Goal: Task Accomplishment & Management: Complete application form

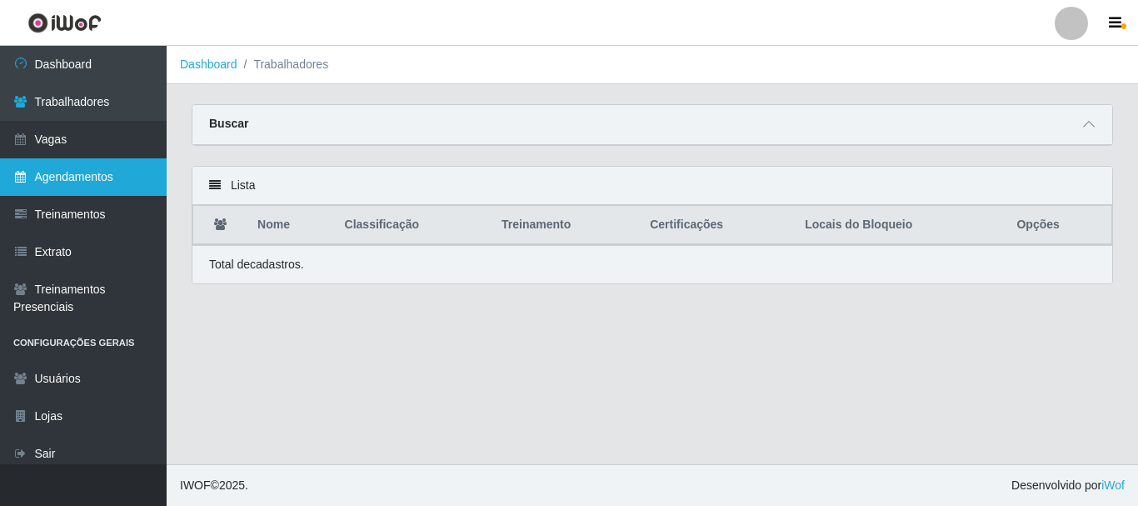
click at [71, 182] on link "Agendamentos" at bounding box center [83, 176] width 167 height 37
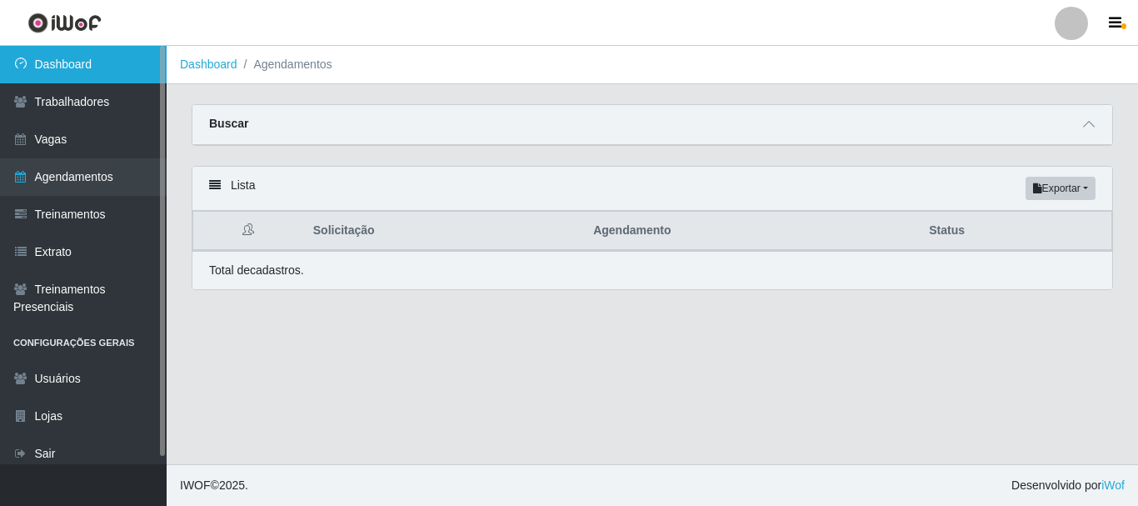
click at [82, 62] on link "Dashboard" at bounding box center [83, 64] width 167 height 37
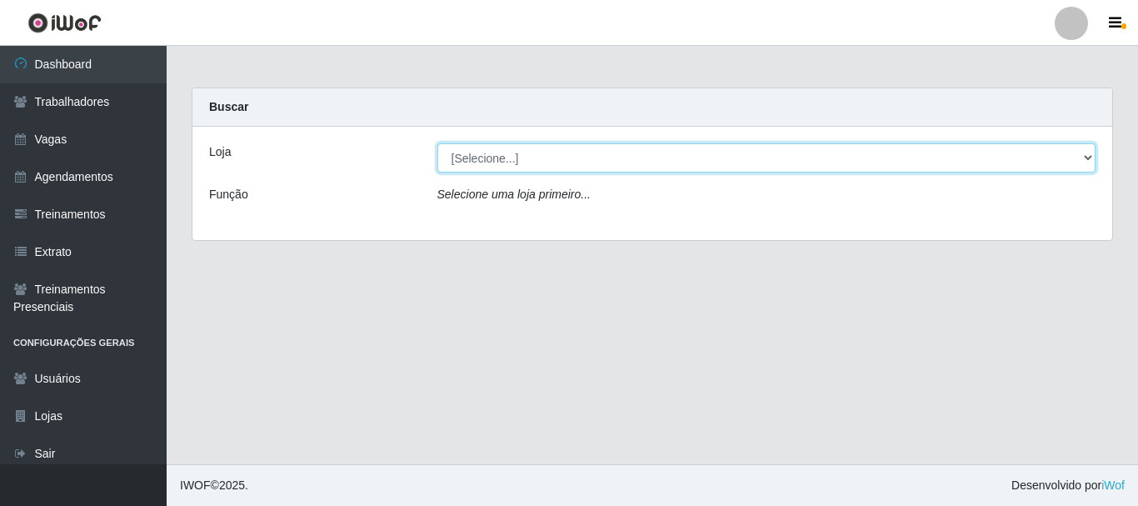
click at [483, 157] on select "[Selecione...] Supermercado Queiroz - Caicó" at bounding box center [766, 157] width 659 height 29
select select "512"
click at [437, 143] on select "[Selecione...] Supermercado Queiroz - Caicó" at bounding box center [766, 157] width 659 height 29
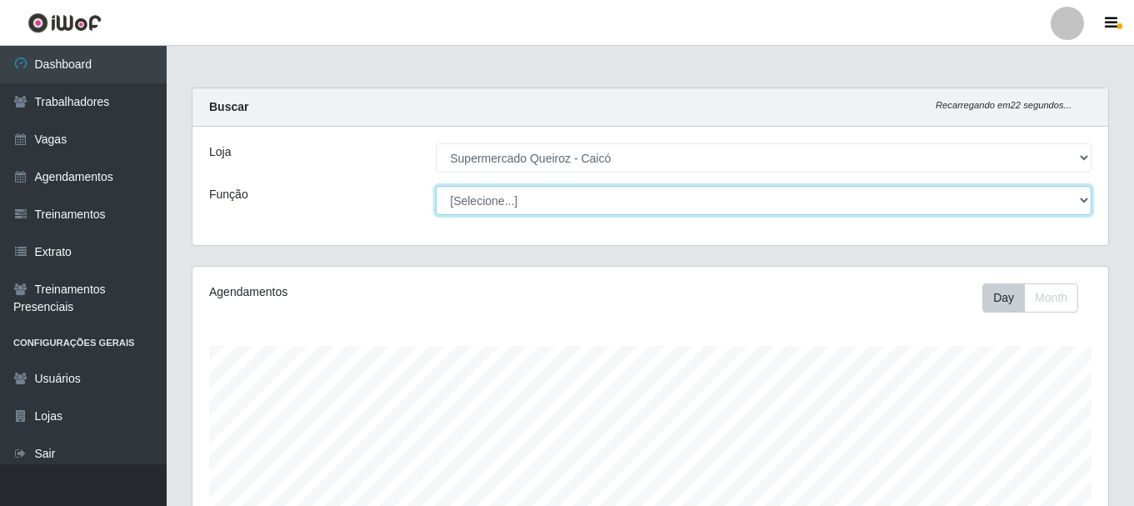
click at [493, 201] on select "[Selecione...] Embalador Embalador + Embalador ++" at bounding box center [764, 200] width 656 height 29
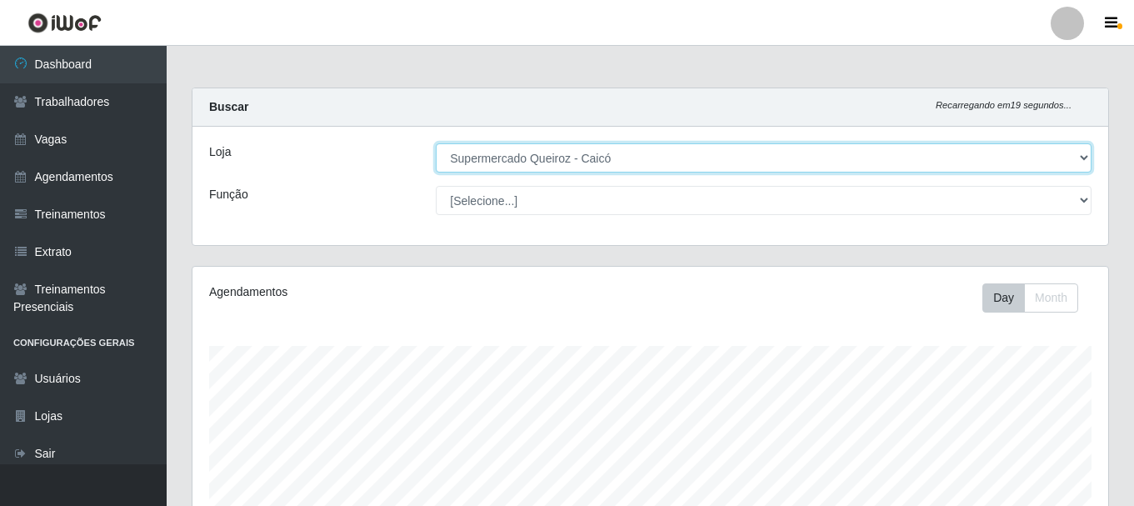
click at [517, 157] on select "[Selecione...] Supermercado Queiroz - Caicó" at bounding box center [764, 157] width 656 height 29
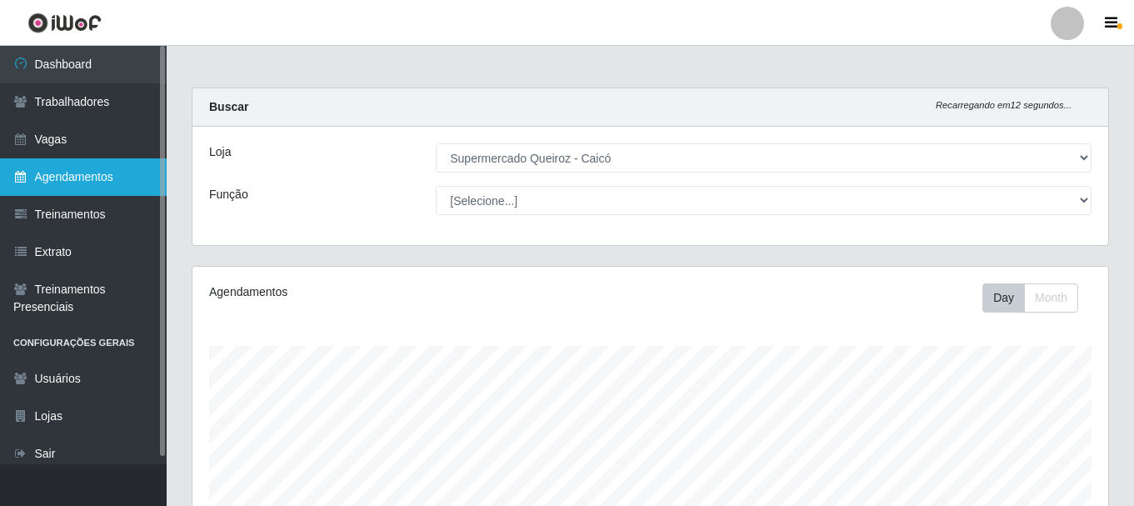
click at [95, 173] on link "Agendamentos" at bounding box center [83, 176] width 167 height 37
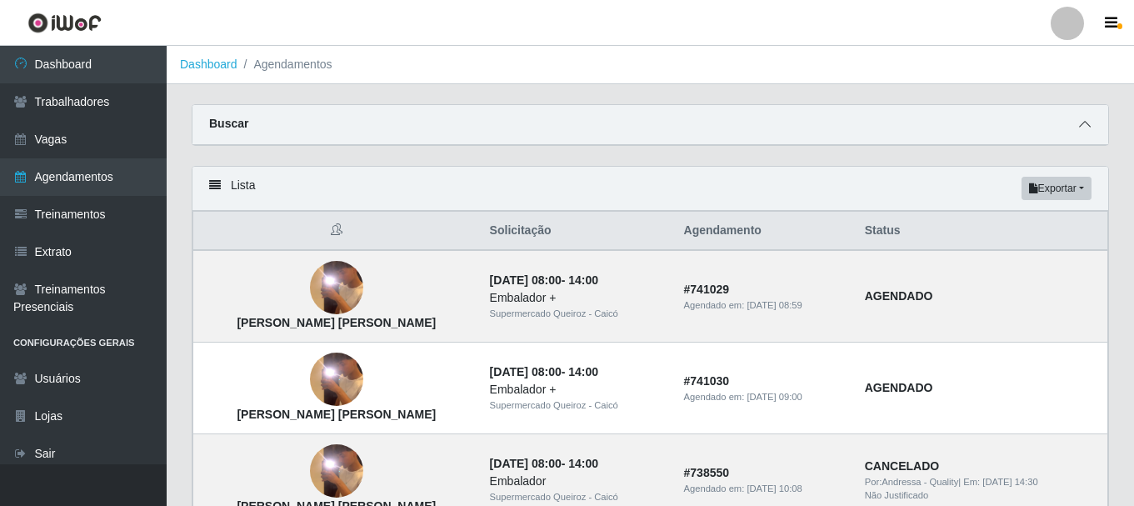
click at [1077, 122] on span at bounding box center [1085, 124] width 20 height 19
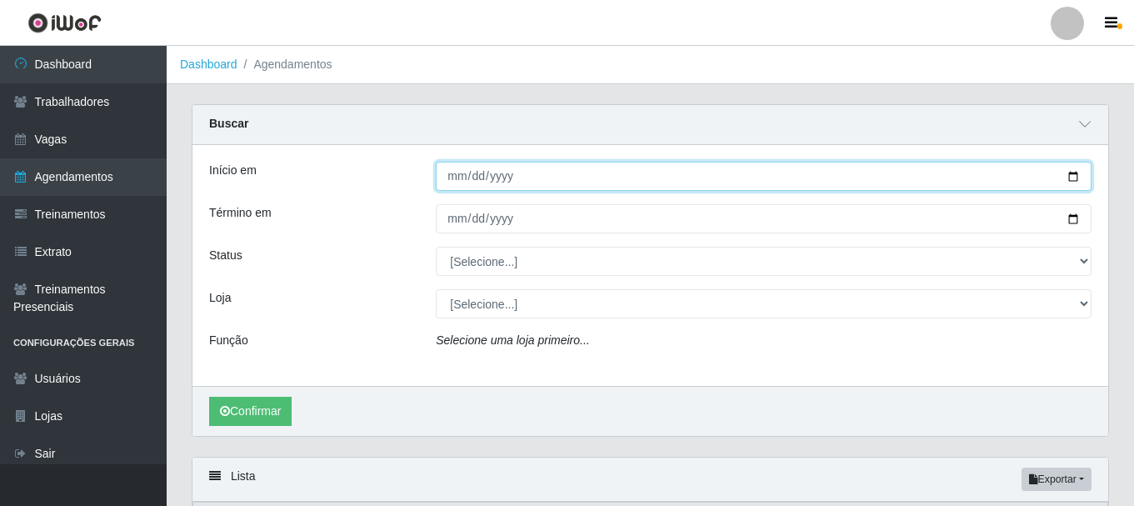
click at [464, 178] on input "Início em" at bounding box center [764, 176] width 656 height 29
type input "2025-09-14"
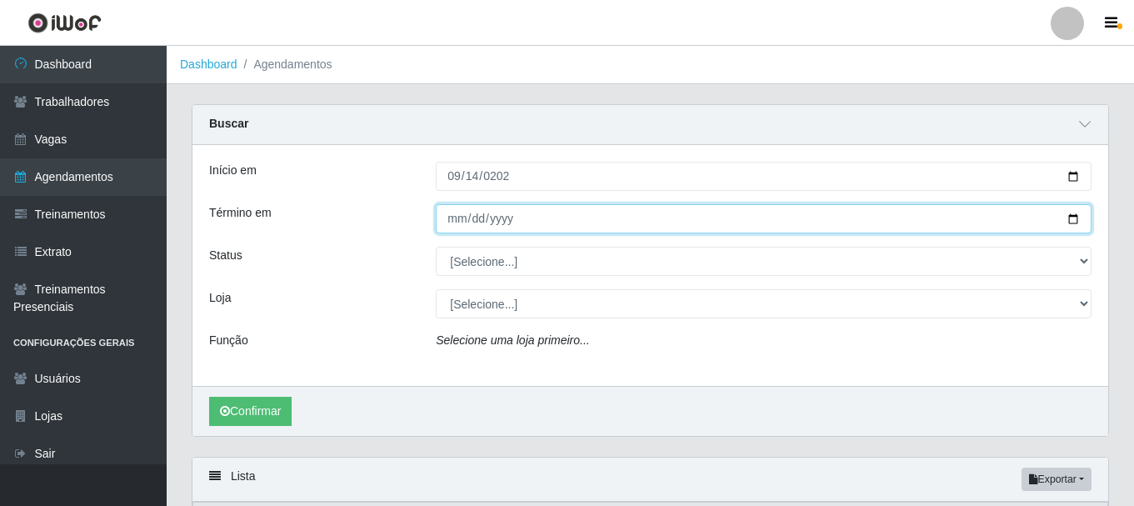
click at [543, 214] on input "Término em" at bounding box center [764, 218] width 656 height 29
type input "2025-09-14"
click at [209, 397] on button "Confirmar" at bounding box center [250, 411] width 82 height 29
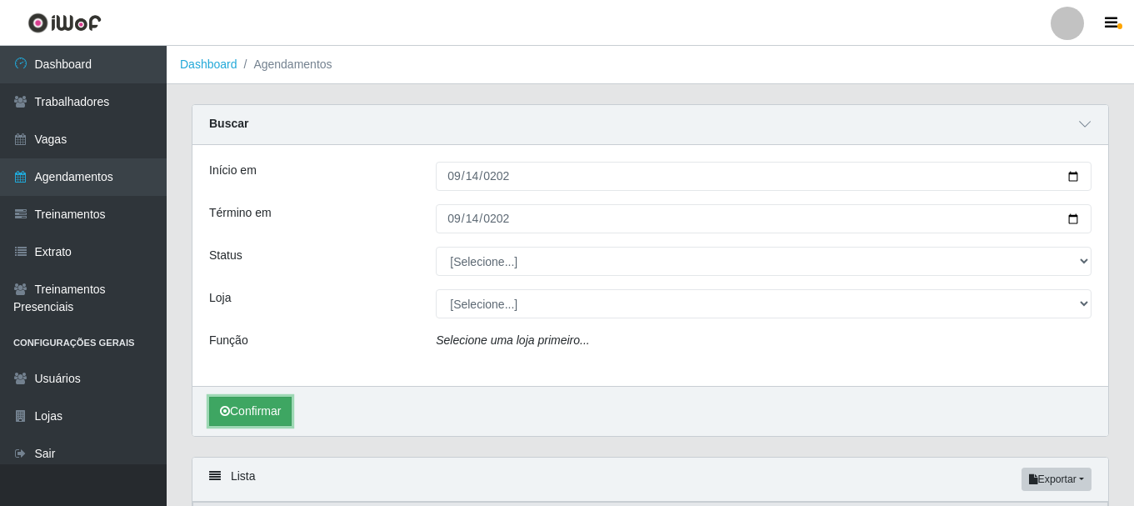
click at [264, 413] on button "Confirmar" at bounding box center [250, 411] width 82 height 29
click at [262, 406] on button "Confirmar" at bounding box center [250, 411] width 82 height 29
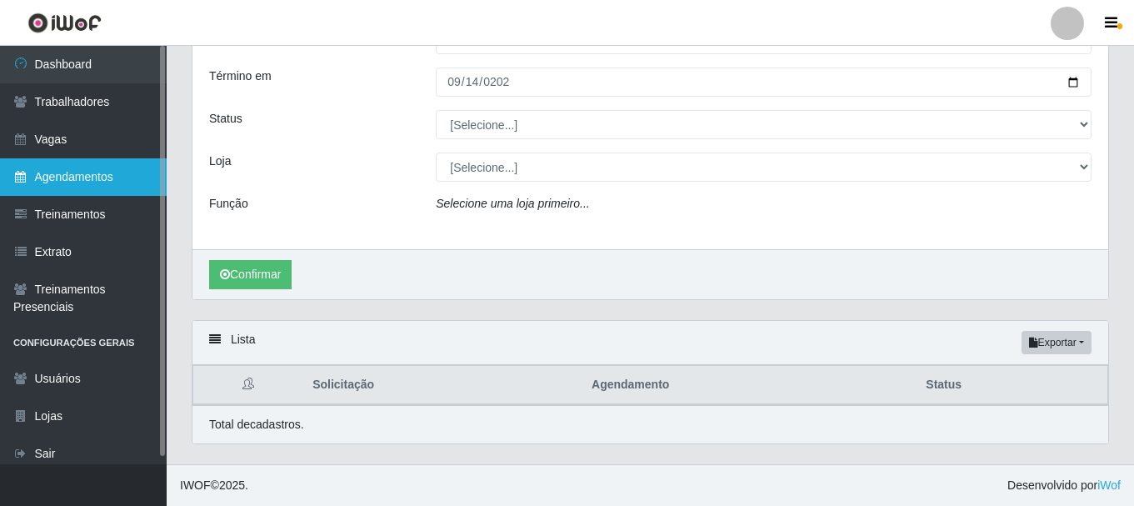
click at [70, 178] on link "Agendamentos" at bounding box center [83, 176] width 167 height 37
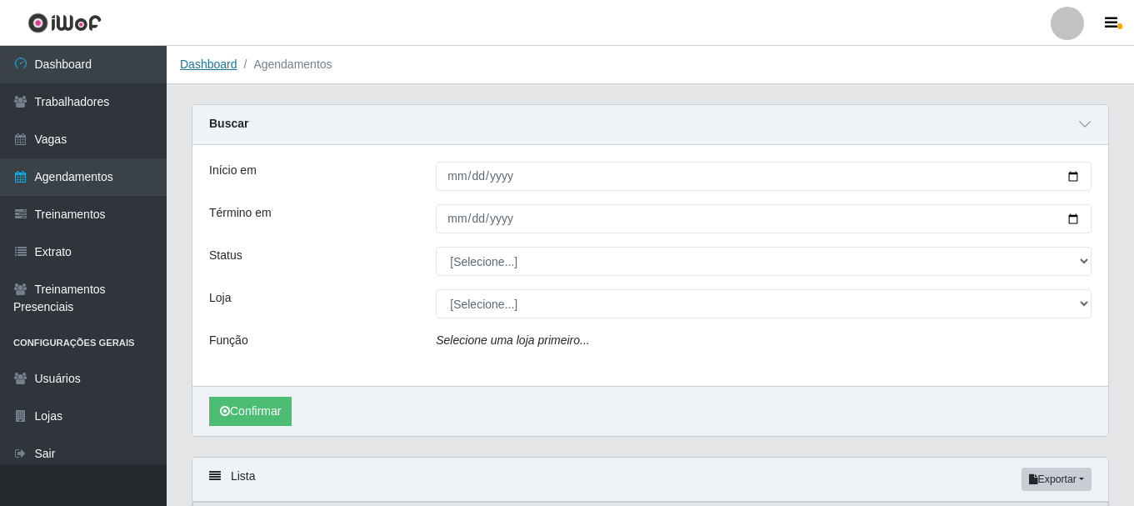
click at [218, 62] on link "Dashboard" at bounding box center [208, 63] width 57 height 13
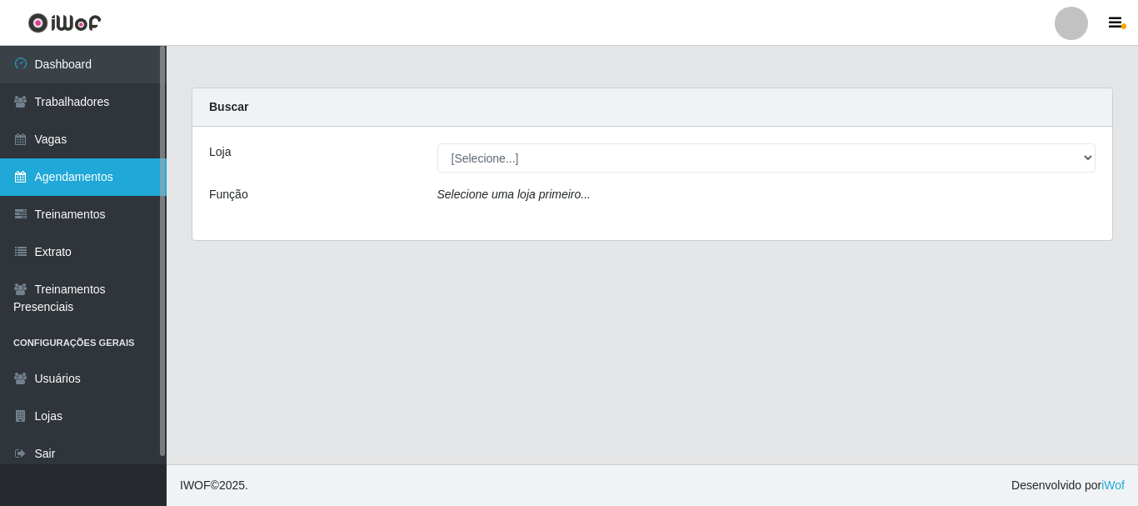
click at [71, 187] on link "Agendamentos" at bounding box center [83, 176] width 167 height 37
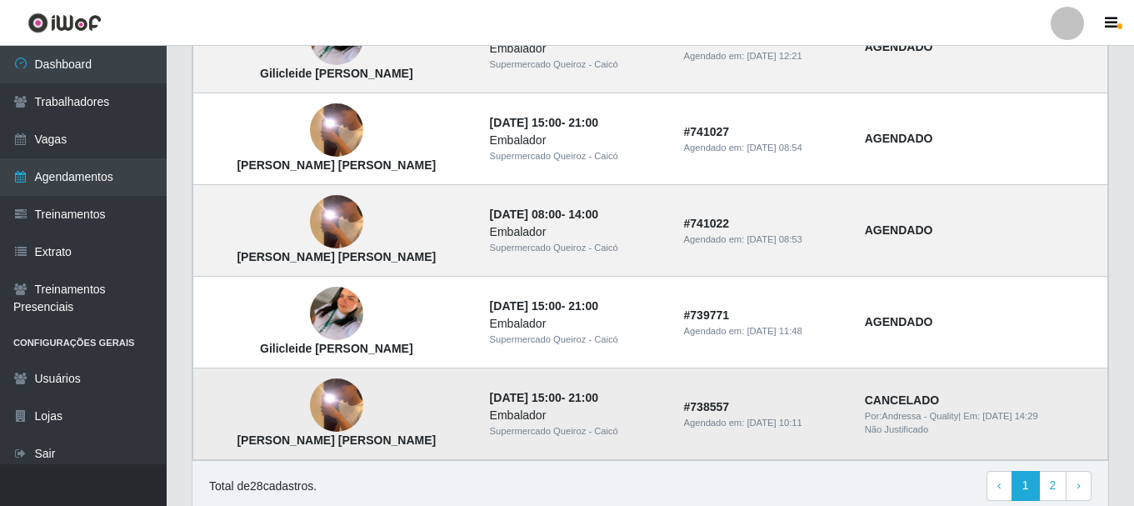
scroll to position [1234, 0]
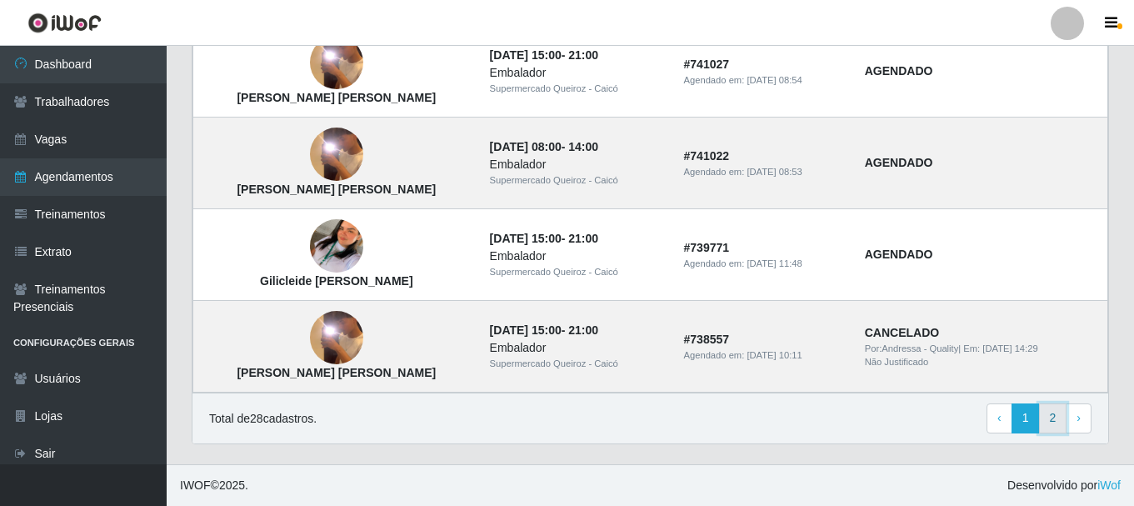
click at [1052, 422] on link "2" at bounding box center [1053, 418] width 28 height 30
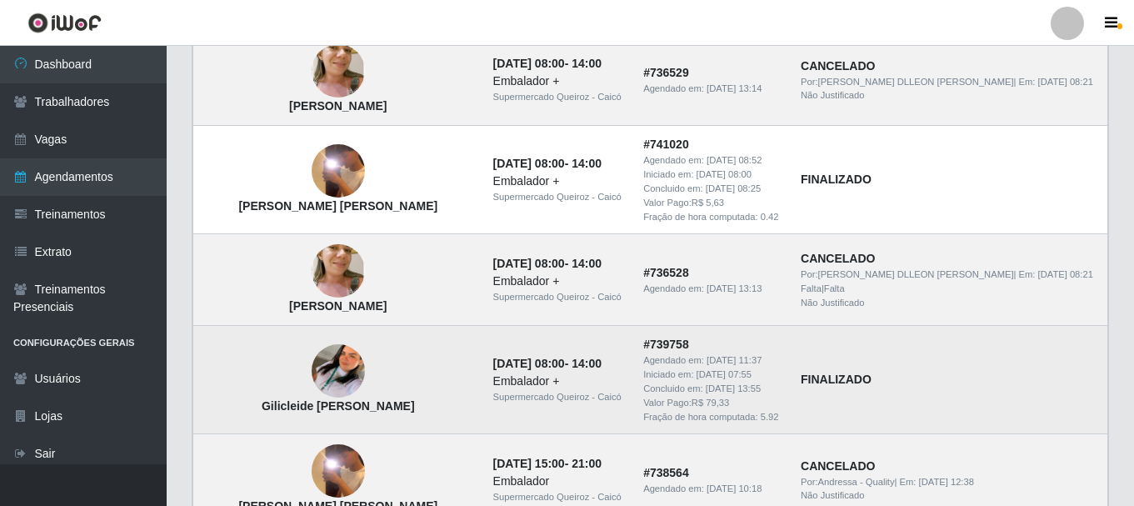
scroll to position [500, 0]
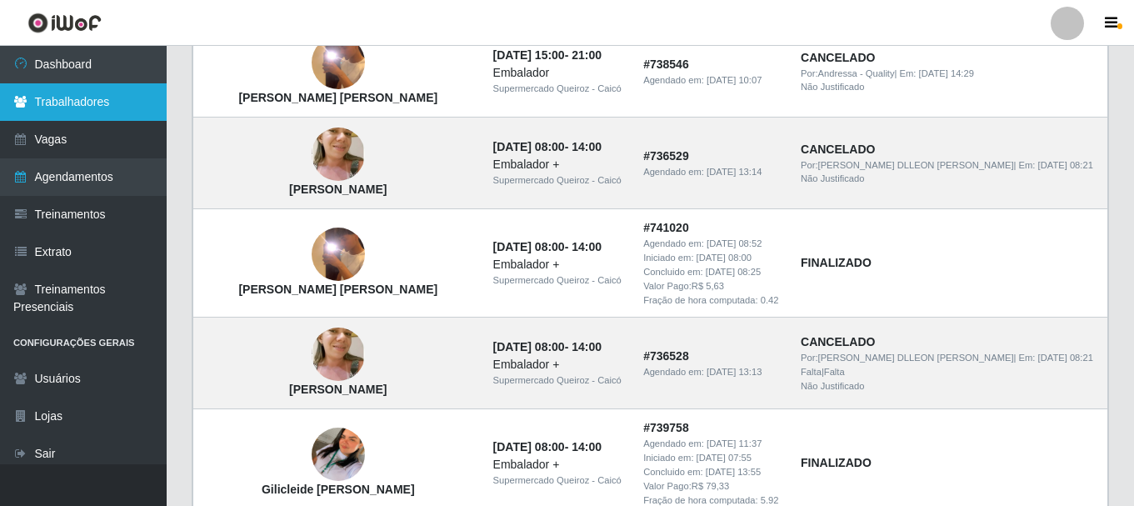
click at [76, 100] on link "Trabalhadores" at bounding box center [83, 101] width 167 height 37
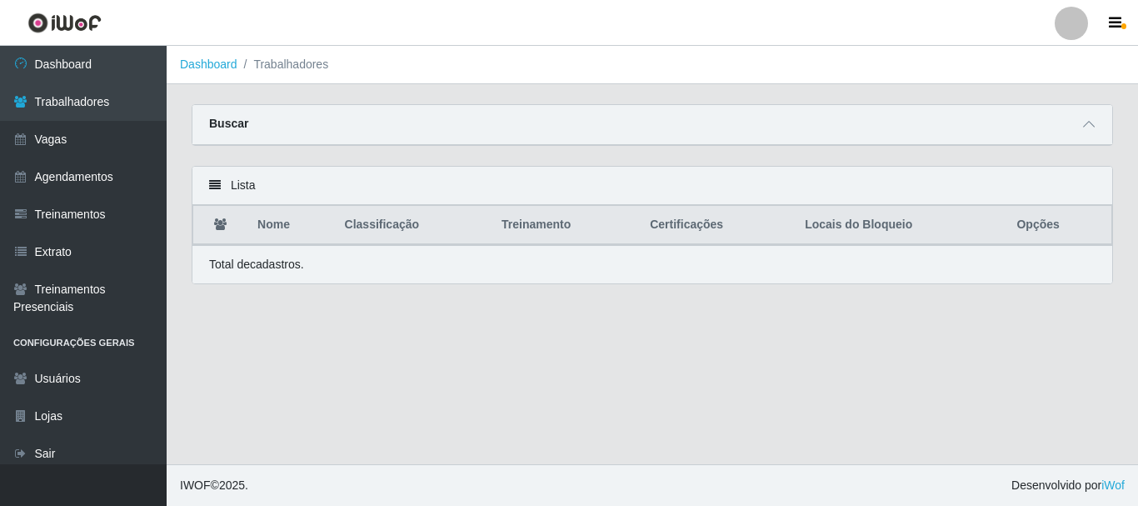
click at [214, 183] on icon at bounding box center [215, 185] width 12 height 12
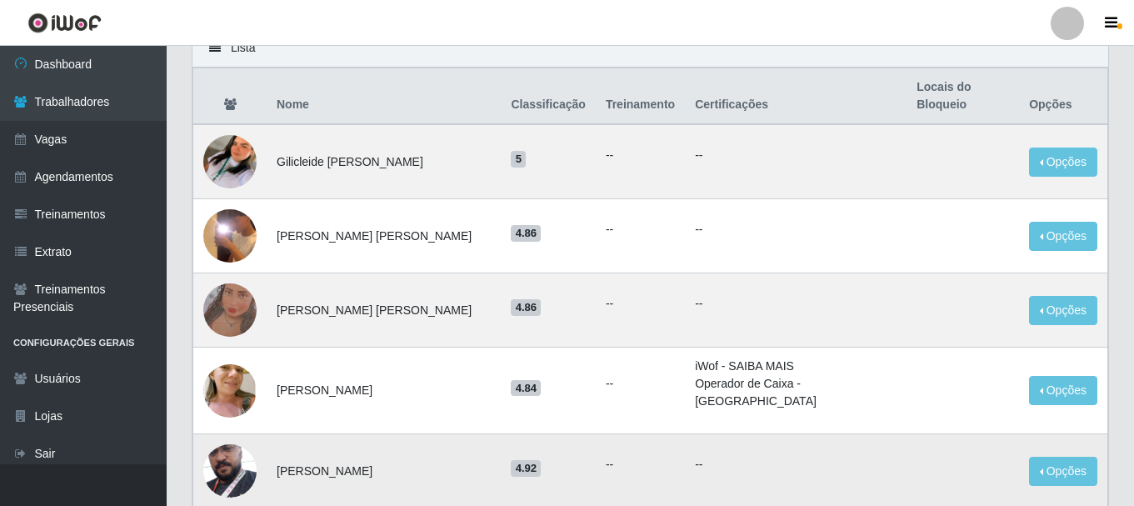
scroll to position [250, 0]
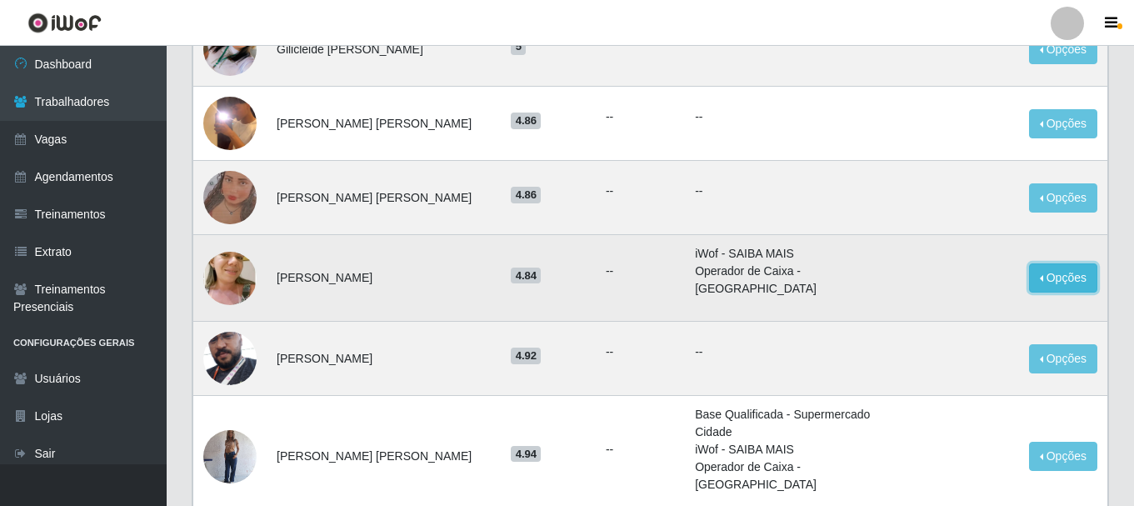
click at [1039, 263] on button "Opções" at bounding box center [1063, 277] width 68 height 29
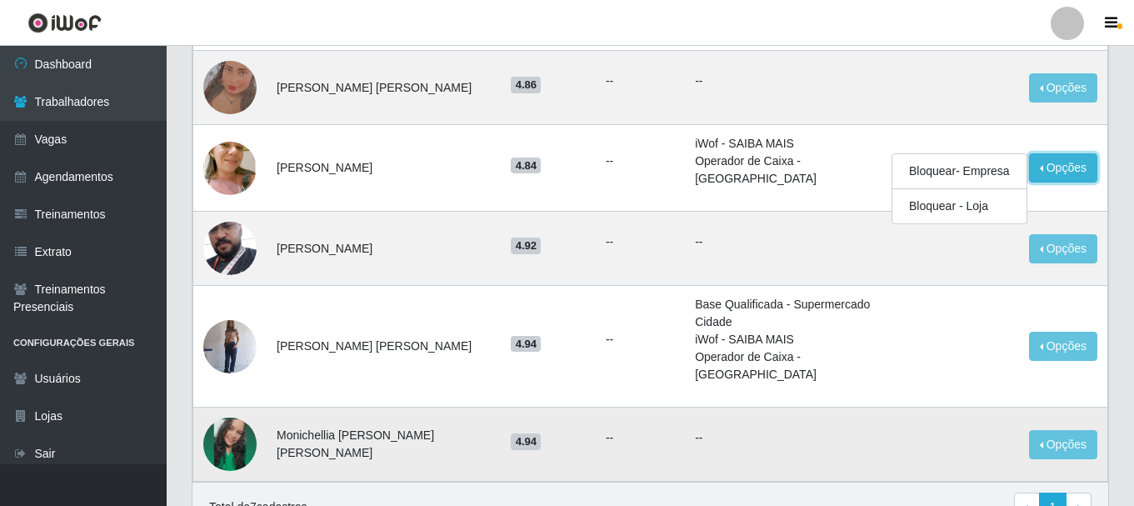
scroll to position [385, 0]
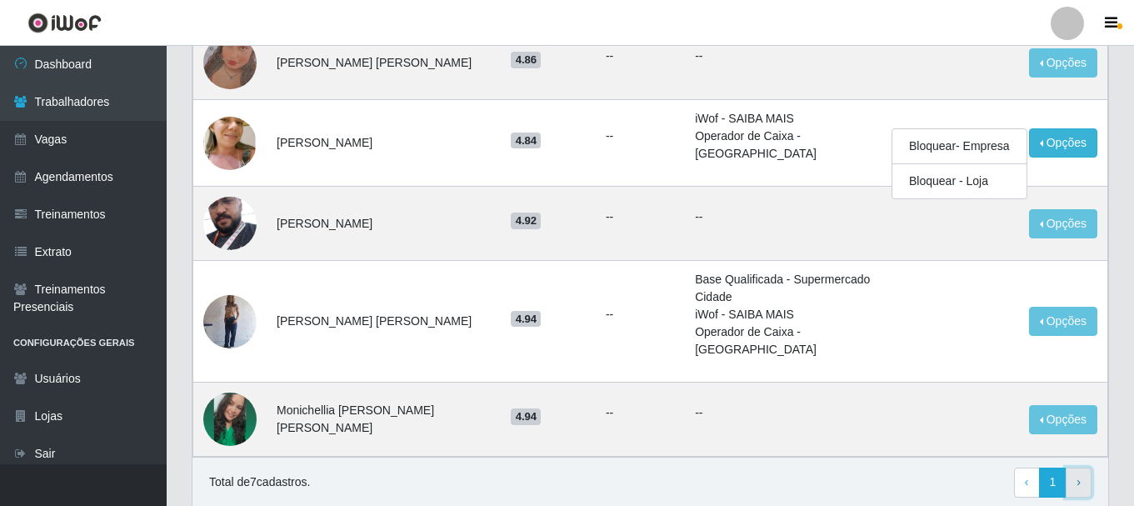
click at [1084, 467] on link "› Next" at bounding box center [1079, 482] width 26 height 30
